Goal: Share content: Share content

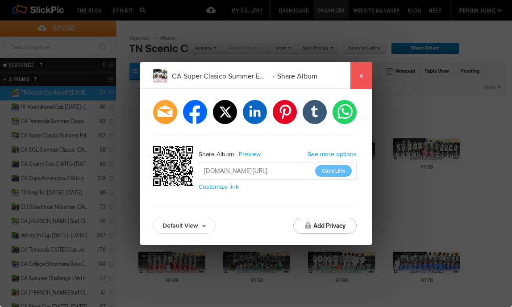
click at [360, 73] on link "×" at bounding box center [361, 75] width 22 height 27
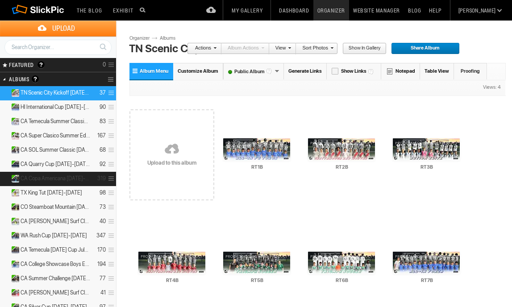
click at [111, 178] on span at bounding box center [110, 179] width 8 height 15
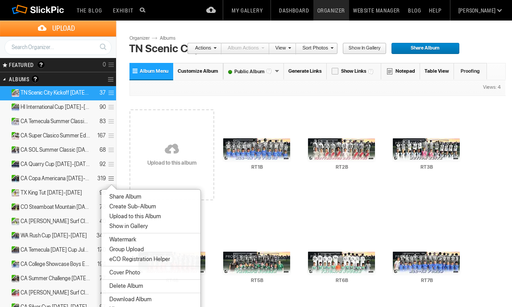
click at [128, 194] on span "Share Album" at bounding box center [124, 196] width 34 height 7
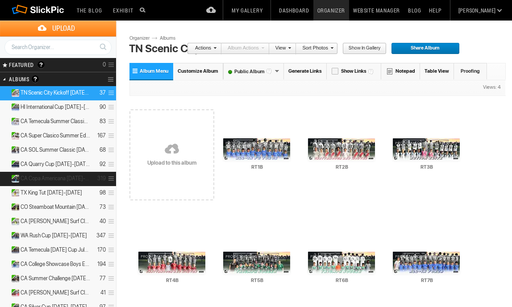
click at [111, 177] on span at bounding box center [110, 179] width 8 height 15
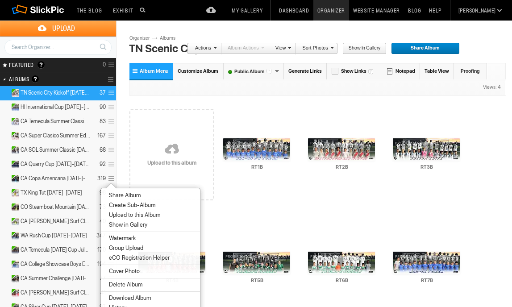
click at [118, 193] on span "Share Album" at bounding box center [123, 195] width 34 height 7
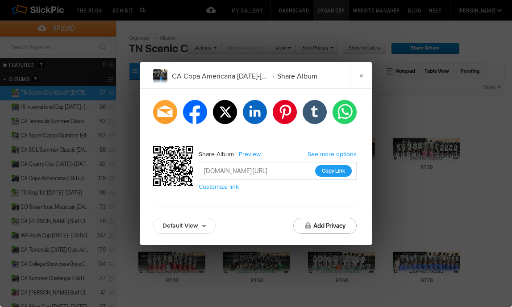
click at [327, 169] on button "Copy Link" at bounding box center [333, 171] width 37 height 12
click at [355, 71] on link "×" at bounding box center [361, 75] width 22 height 27
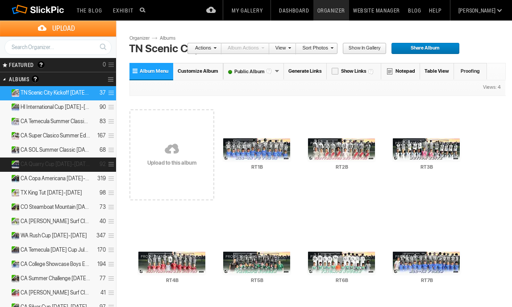
click at [112, 163] on span at bounding box center [110, 164] width 8 height 15
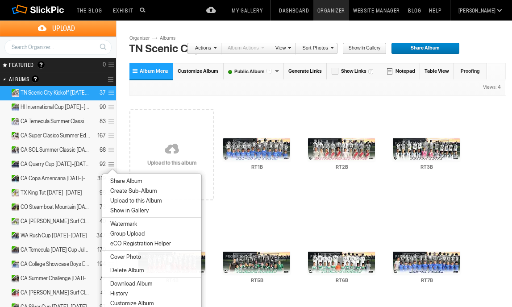
click at [113, 179] on span "Share Album" at bounding box center [125, 181] width 34 height 7
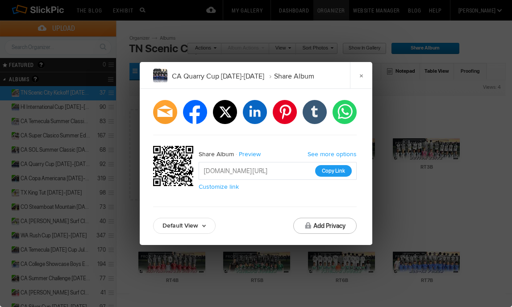
click at [339, 172] on button "Copy Link" at bounding box center [333, 171] width 37 height 12
